Goal: Transaction & Acquisition: Purchase product/service

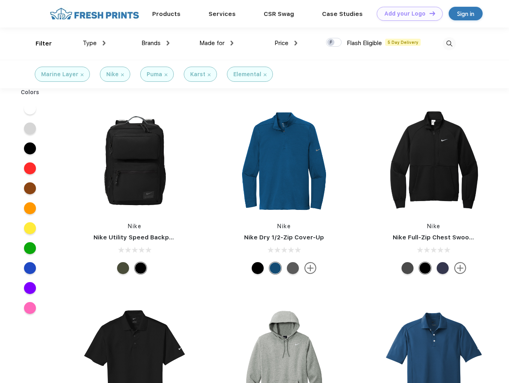
click at [406, 14] on link "Add your Logo Design Tool" at bounding box center [409, 14] width 66 height 14
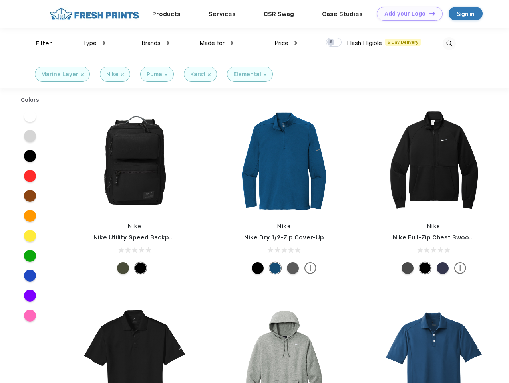
click at [0, 0] on div "Design Tool" at bounding box center [0, 0] width 0 height 0
click at [428, 13] on link "Add your Logo Design Tool" at bounding box center [409, 14] width 66 height 14
click at [38, 44] on div "Filter" at bounding box center [44, 43] width 16 height 9
click at [94, 43] on span "Type" at bounding box center [90, 43] width 14 height 7
click at [155, 43] on span "Brands" at bounding box center [150, 43] width 19 height 7
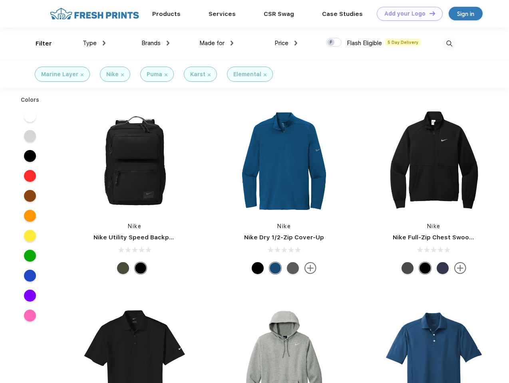
click at [216, 43] on span "Made for" at bounding box center [211, 43] width 25 height 7
click at [286, 43] on span "Price" at bounding box center [281, 43] width 14 height 7
click at [334, 43] on div at bounding box center [334, 42] width 16 height 9
click at [331, 43] on input "checkbox" at bounding box center [328, 40] width 5 height 5
click at [449, 44] on img at bounding box center [448, 43] width 13 height 13
